Goal: Navigation & Orientation: Find specific page/section

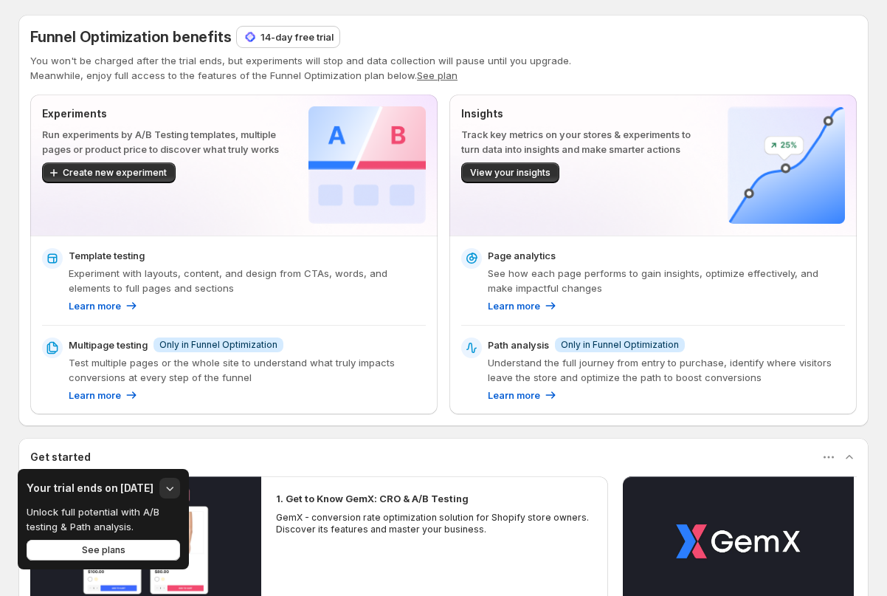
click at [612, 1] on div "Funnel Optimization benefits 14-day free trial You won't be charged after the t…" at bounding box center [443, 378] width 850 height 756
click at [167, 489] on icon "button" at bounding box center [170, 488] width 7 height 4
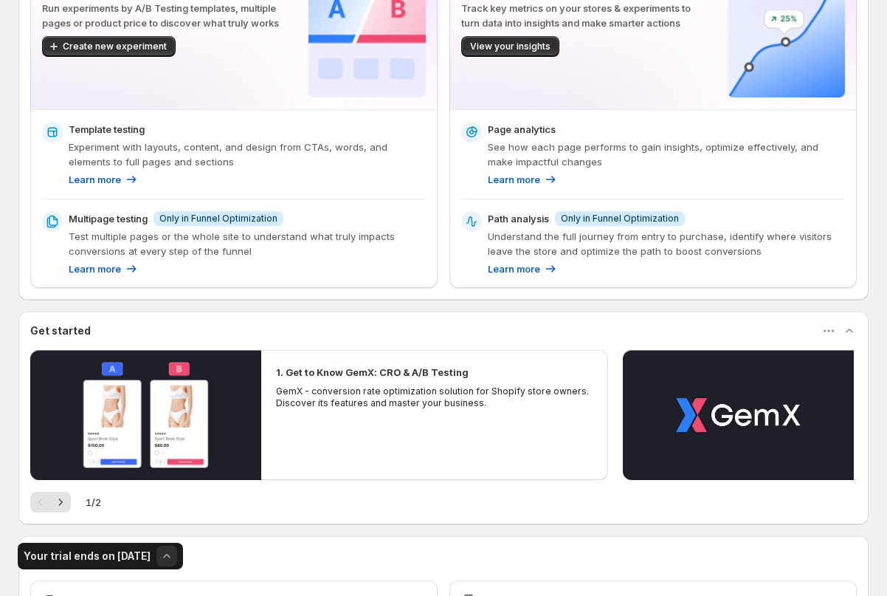
scroll to position [241, 0]
